Goal: Find specific page/section: Find specific page/section

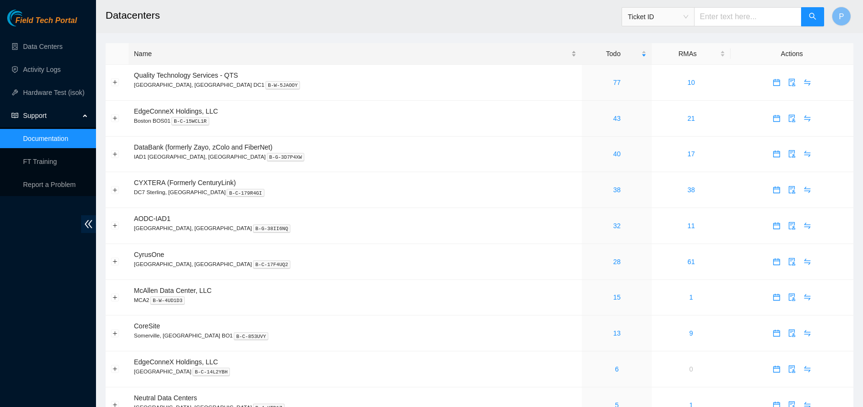
click at [144, 56] on div "Name" at bounding box center [355, 53] width 442 height 11
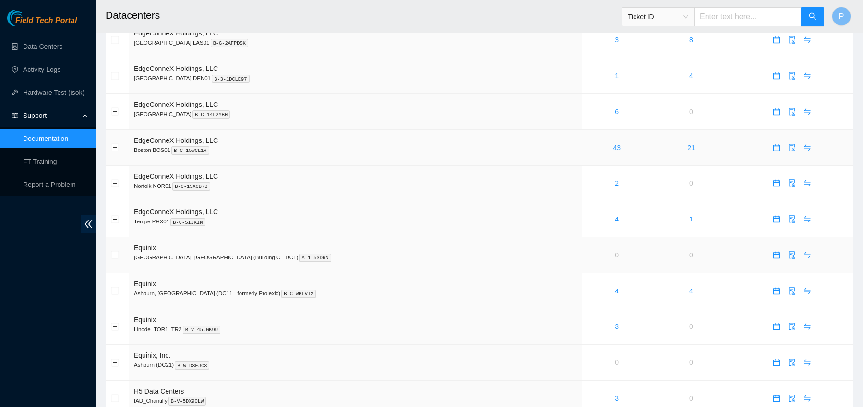
scroll to position [402, 0]
click at [615, 326] on link "3" at bounding box center [617, 326] width 4 height 8
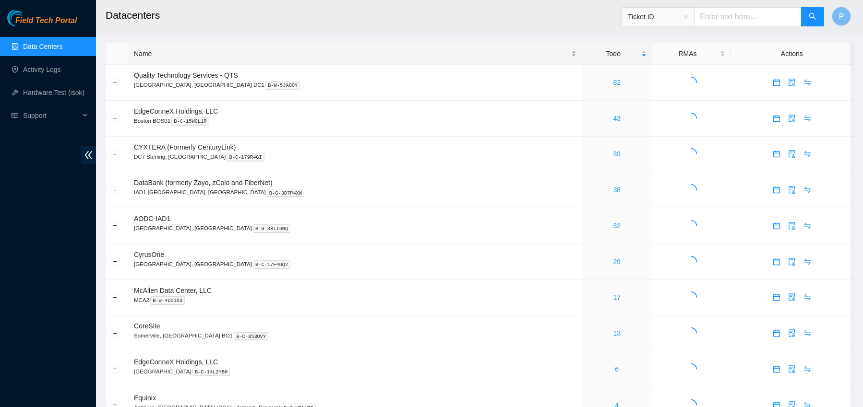
click at [249, 55] on div "Name" at bounding box center [355, 53] width 442 height 11
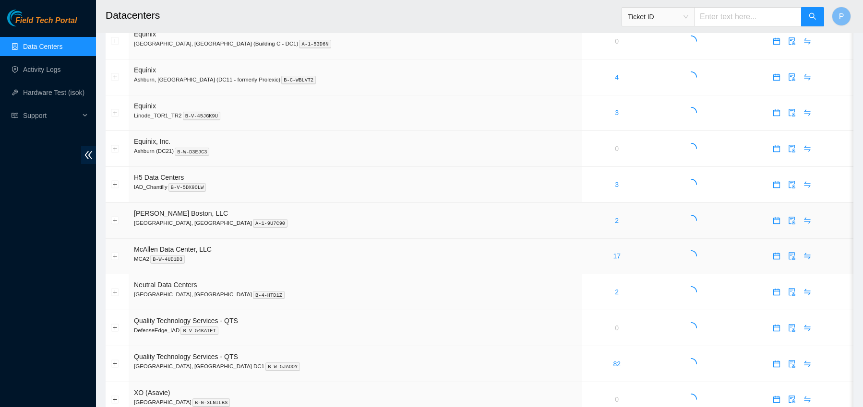
scroll to position [596, 0]
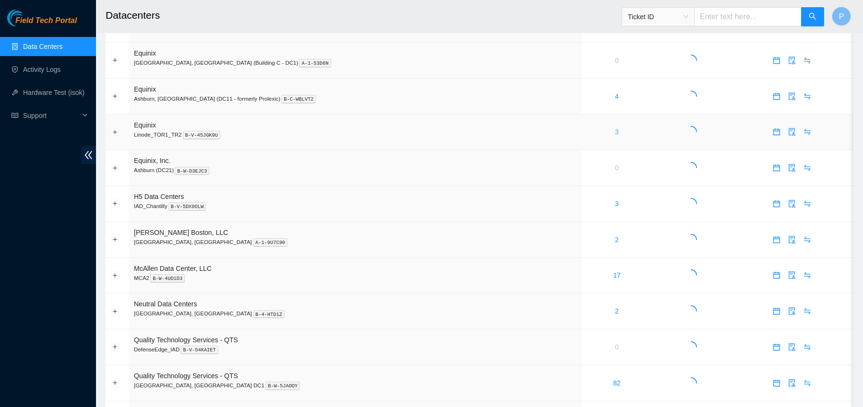
click at [615, 131] on link "3" at bounding box center [617, 132] width 4 height 8
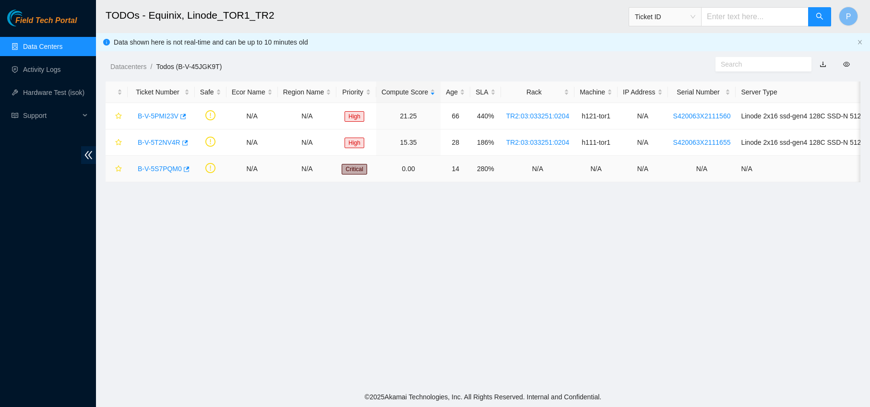
click at [145, 168] on link "B-V-5S7PQM0" at bounding box center [160, 169] width 44 height 8
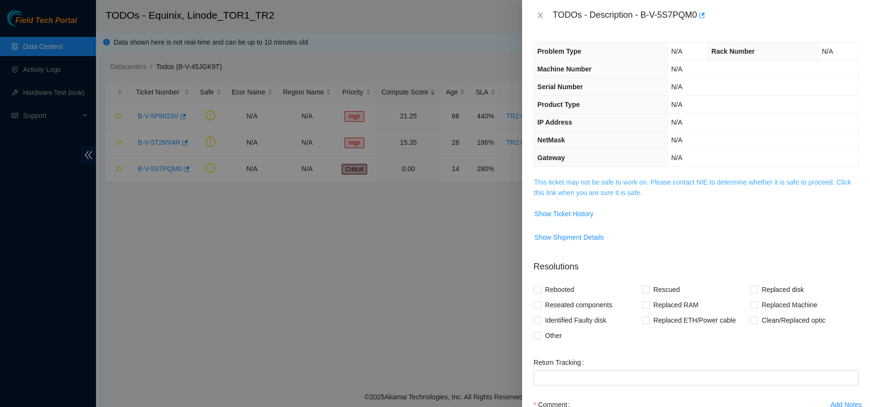
click at [661, 181] on link "This ticket may not be safe to work on. Please contact NIE to determine whether…" at bounding box center [692, 188] width 317 height 18
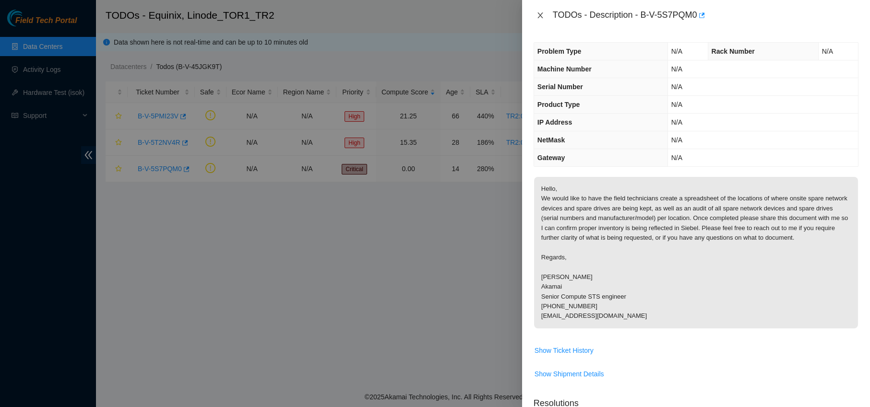
click at [544, 15] on icon "close" at bounding box center [541, 16] width 8 height 8
